Goal: Transaction & Acquisition: Purchase product/service

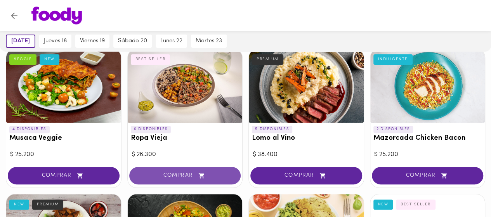
scroll to position [69, 0]
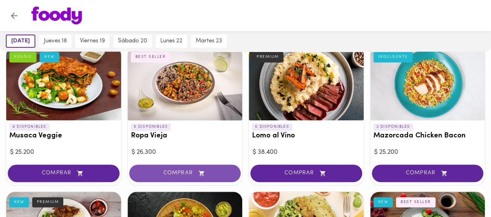
click at [175, 173] on span "COMPRAR" at bounding box center [185, 173] width 92 height 7
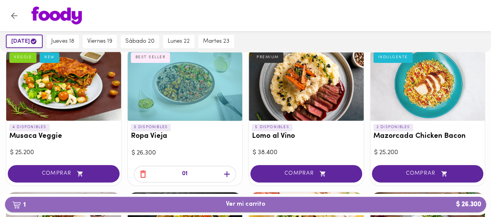
click at [238, 207] on span "1 Ver mi carrito $ 26.300" at bounding box center [246, 203] width 40 height 7
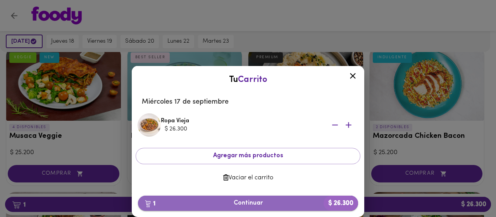
click at [249, 207] on button "1 Continuar $ 26.300" at bounding box center [248, 202] width 220 height 15
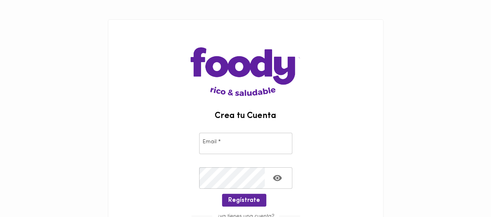
type input "[PERSON_NAME][EMAIL_ADDRESS][PERSON_NAME][DOMAIN_NAME]"
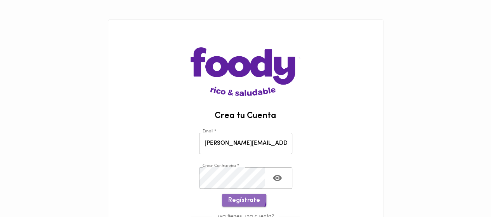
click at [244, 197] on span "Regístrate" at bounding box center [244, 200] width 32 height 7
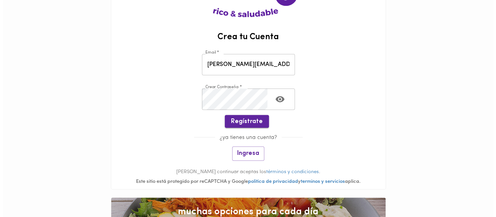
scroll to position [79, 0]
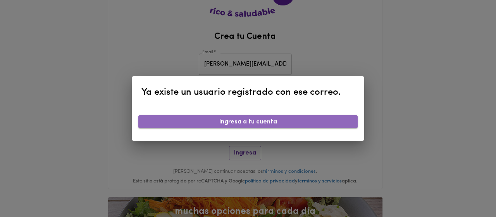
click at [254, 126] on span "Ingresa a tu cuenta" at bounding box center [248, 121] width 207 height 7
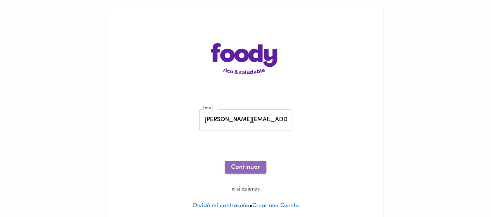
click at [246, 165] on span "Continuar" at bounding box center [245, 167] width 29 height 7
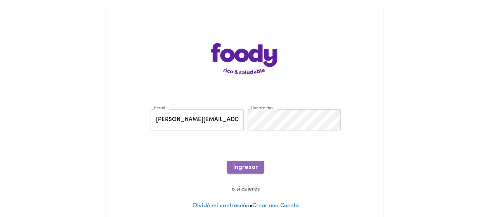
click at [247, 172] on button "Ingresar" at bounding box center [245, 167] width 37 height 13
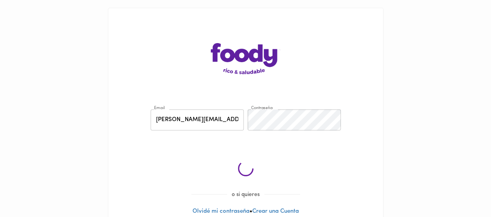
click at [247, 172] on icon at bounding box center [246, 169] width 16 height 16
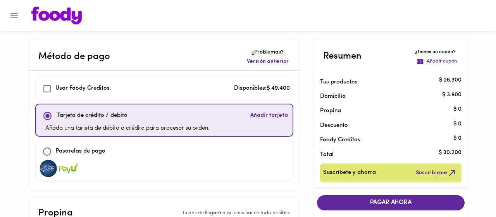
checkbox input "true"
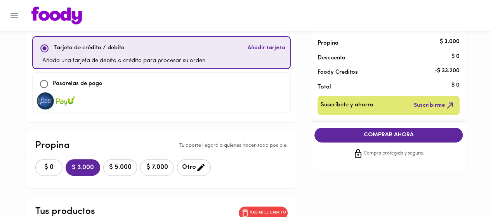
scroll to position [68, 0]
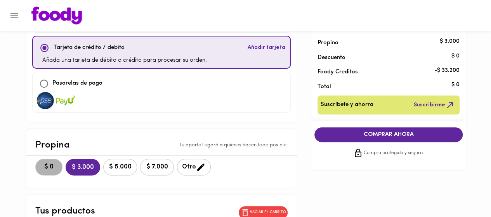
click at [58, 159] on button "$ 0" at bounding box center [48, 167] width 27 height 17
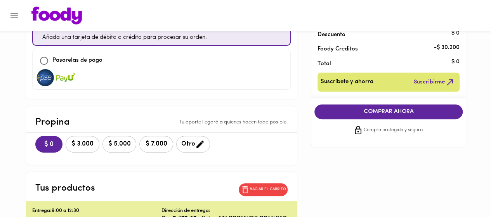
scroll to position [83, 0]
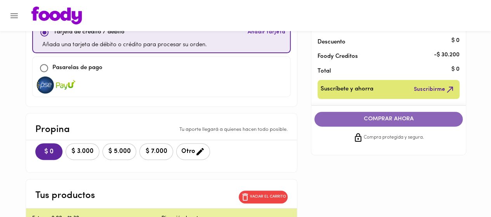
click at [357, 121] on span "COMPRAR AHORA" at bounding box center [388, 119] width 133 height 7
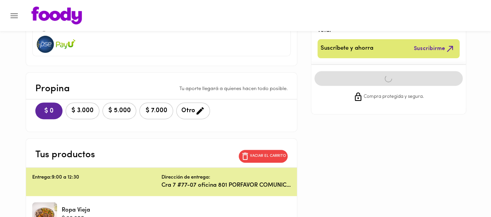
scroll to position [126, 0]
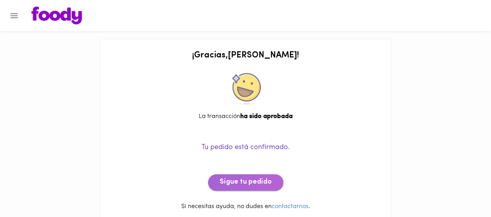
click at [268, 181] on span "Sigue tu pedido" at bounding box center [245, 182] width 52 height 9
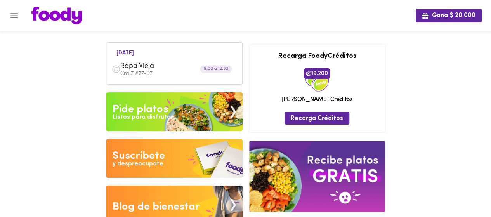
scroll to position [18, 0]
